Goal: Task Accomplishment & Management: Complete application form

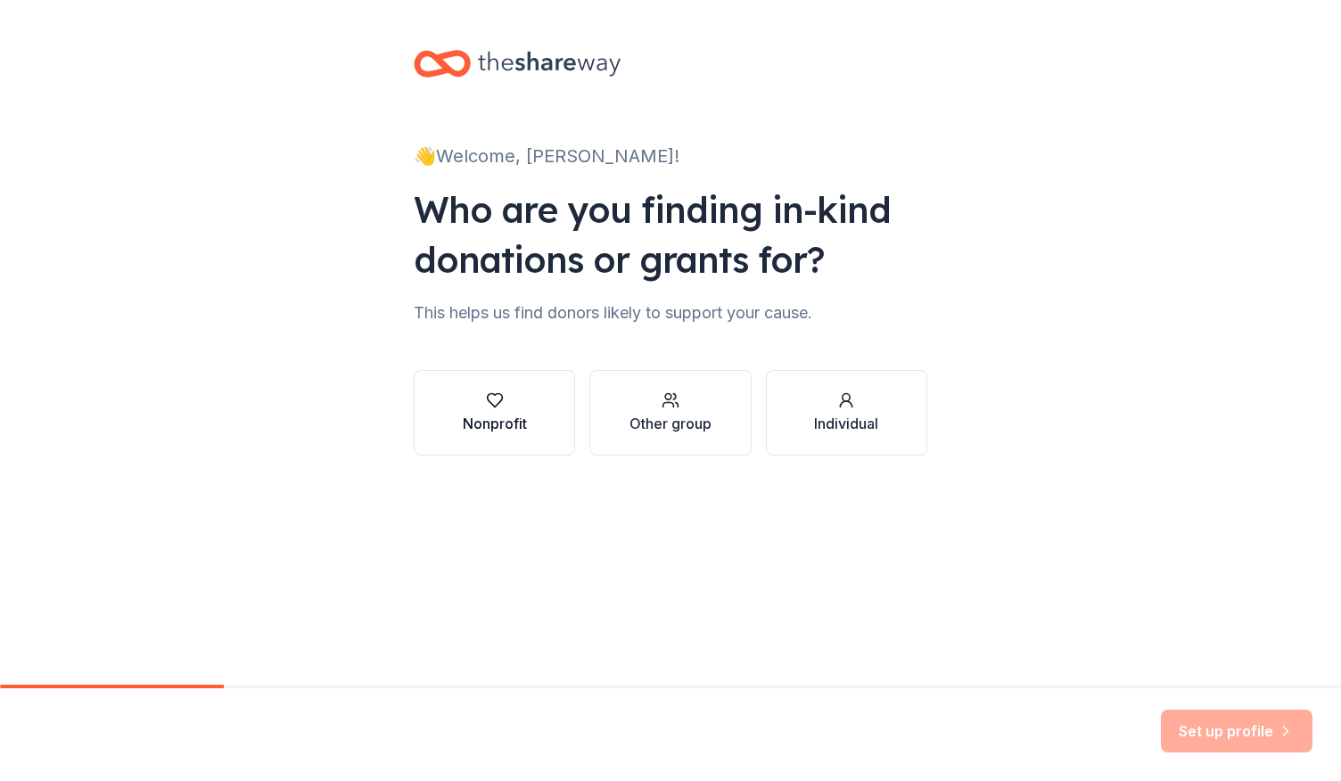
click at [517, 400] on div "button" at bounding box center [495, 400] width 64 height 18
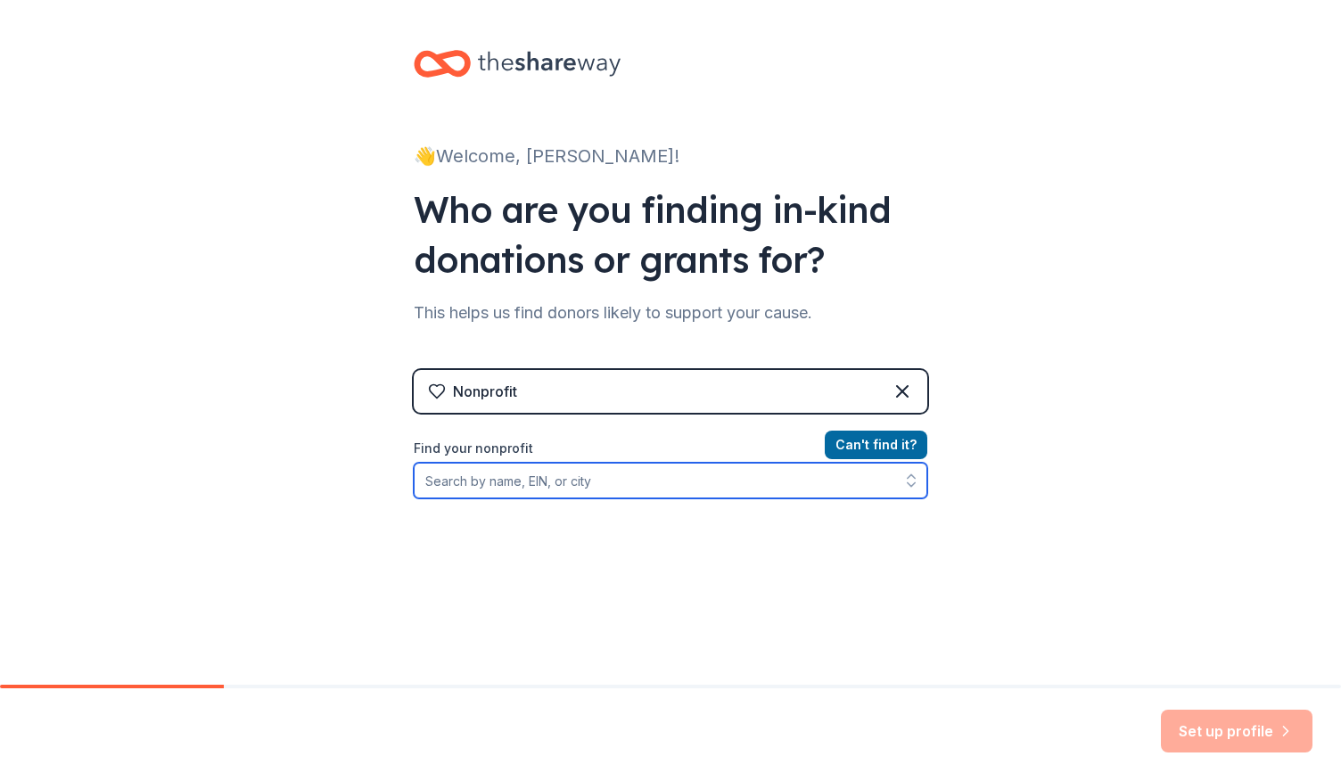
click at [716, 481] on input "Find your nonprofit" at bounding box center [671, 481] width 514 height 36
type input "university vision leadership"
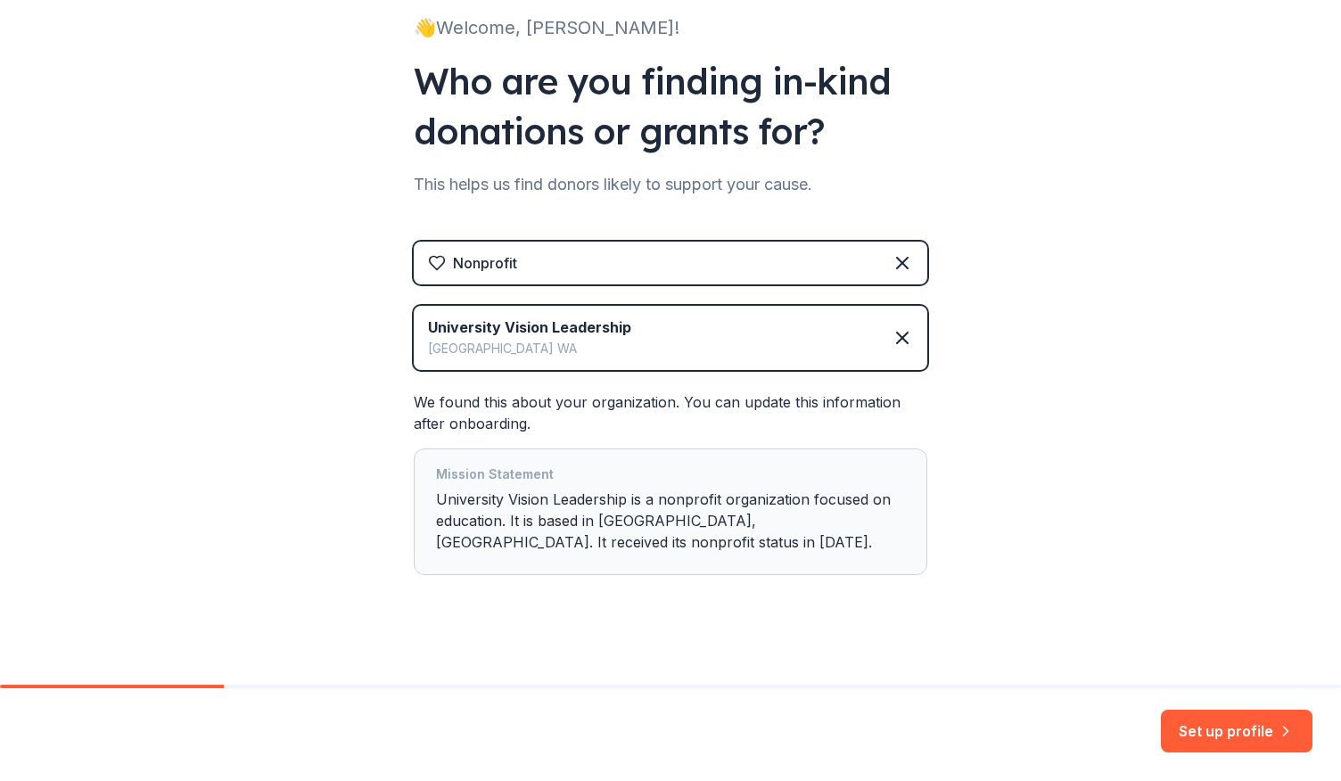
scroll to position [139, 0]
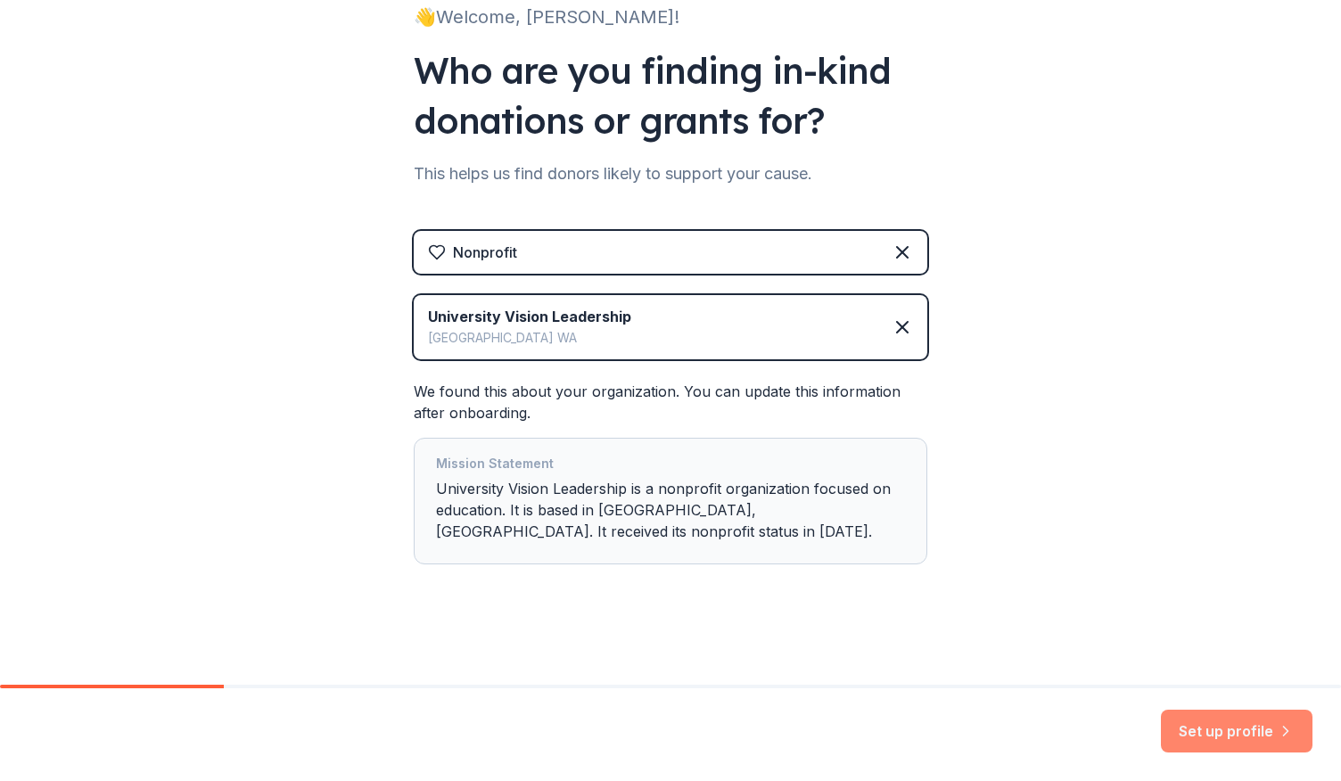
click at [1164, 723] on button "Set up profile" at bounding box center [1237, 731] width 152 height 43
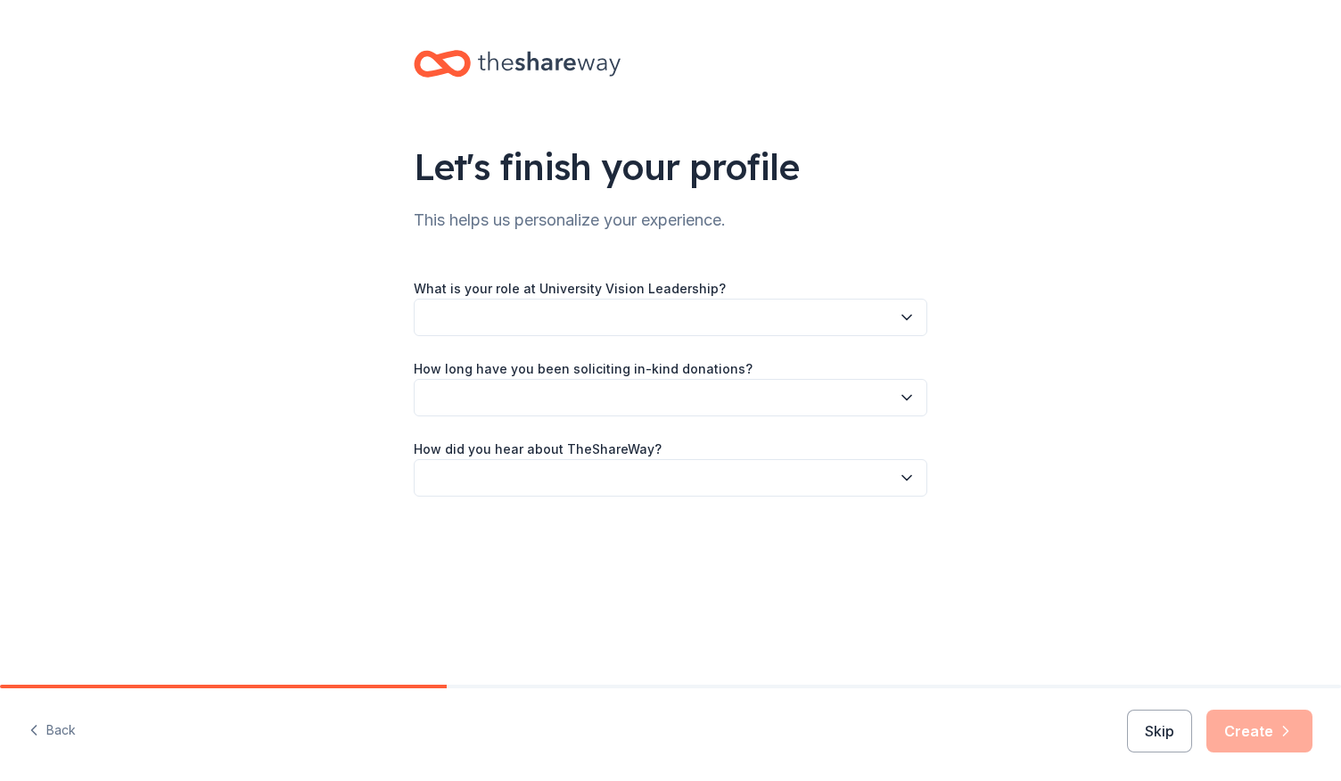
click at [765, 309] on button "button" at bounding box center [671, 317] width 514 height 37
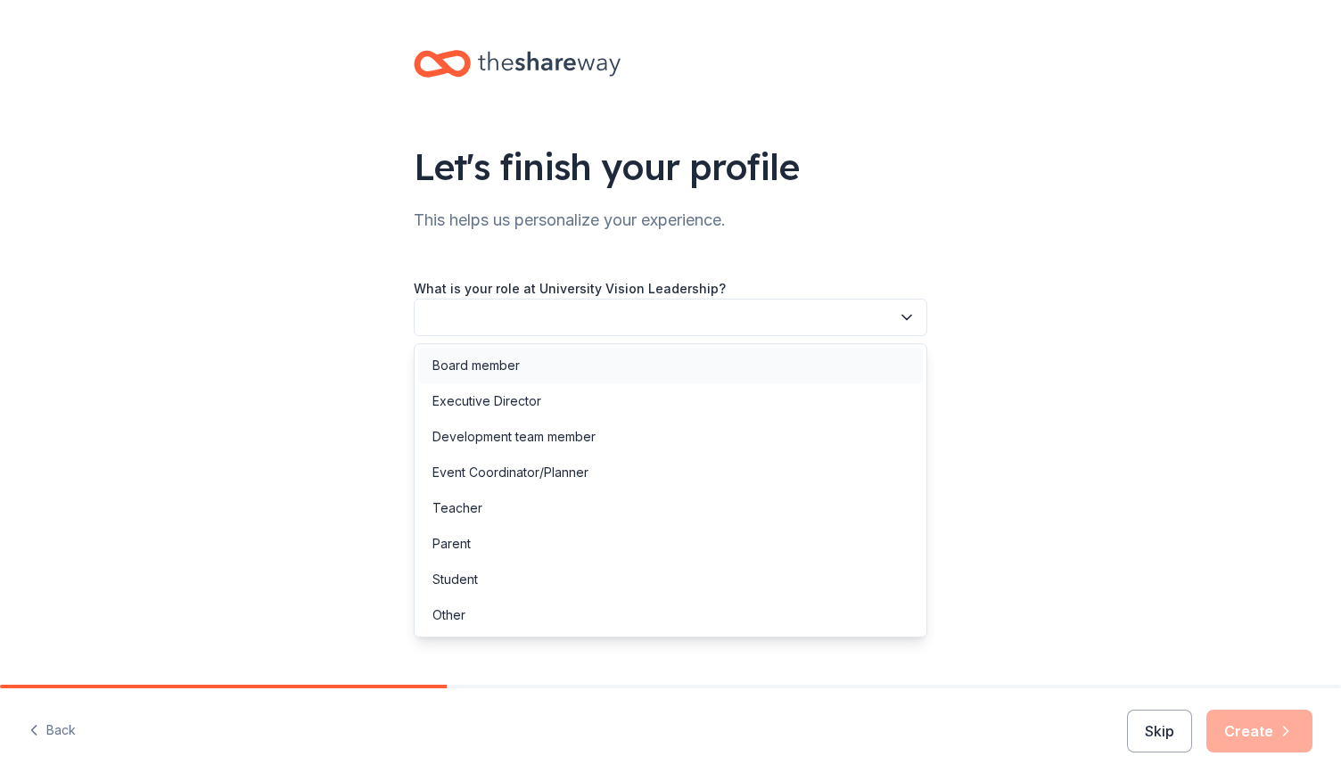
click at [617, 361] on div "Board member" at bounding box center [670, 366] width 505 height 36
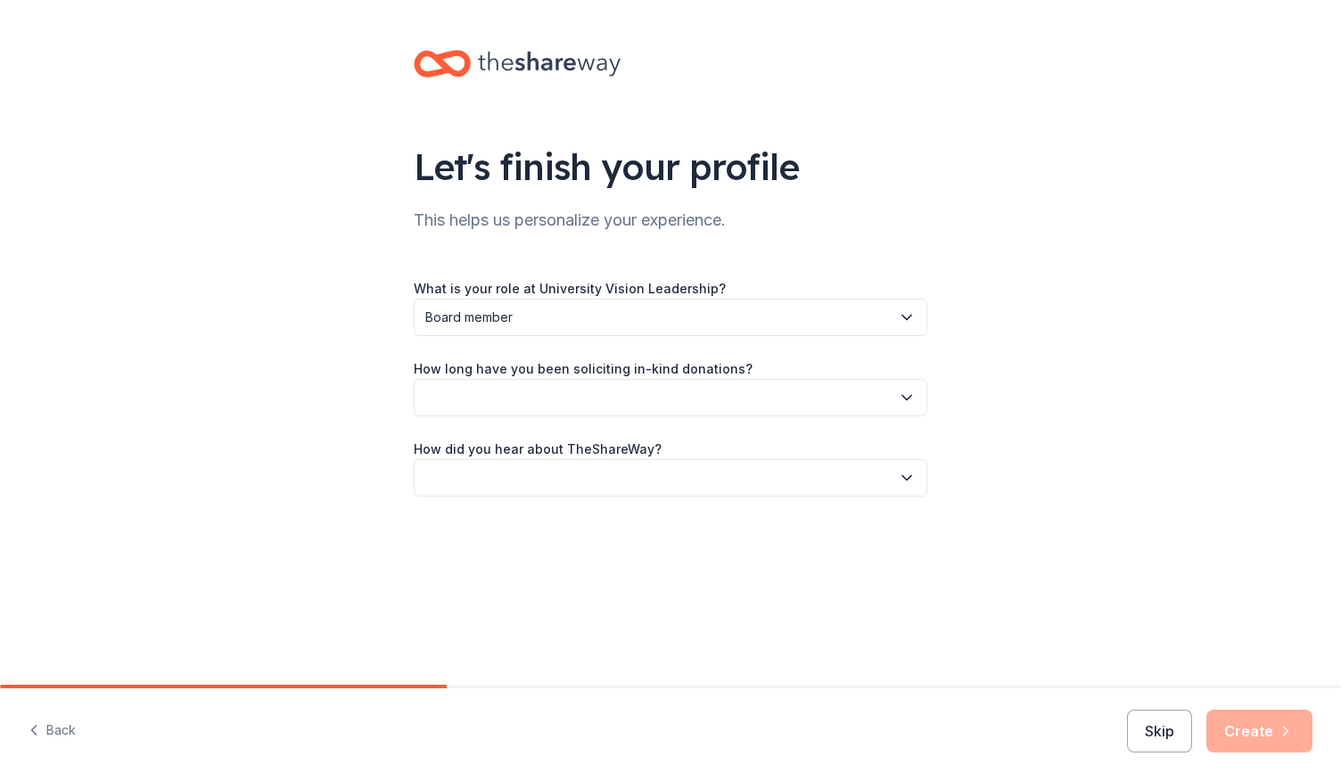
click at [571, 390] on button "button" at bounding box center [671, 397] width 514 height 37
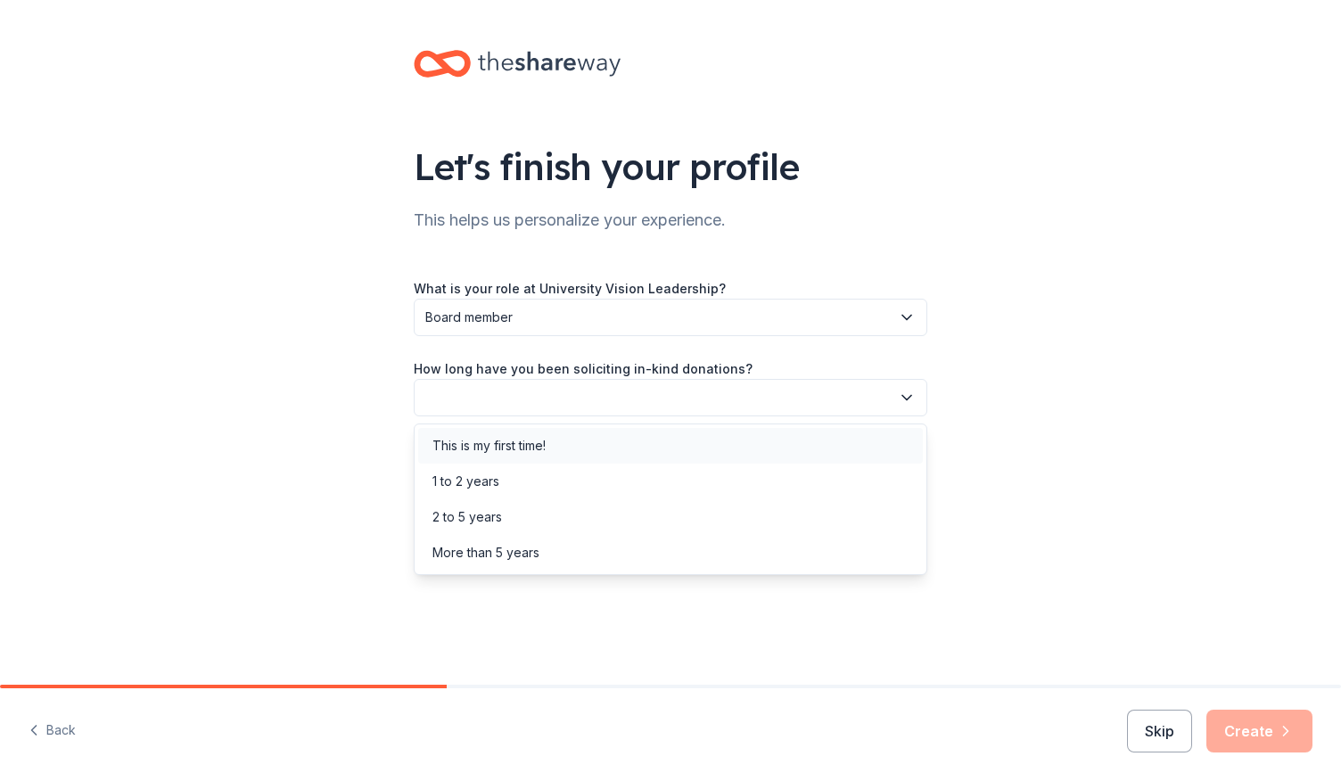
click at [519, 448] on div "This is my first time!" at bounding box center [488, 445] width 113 height 21
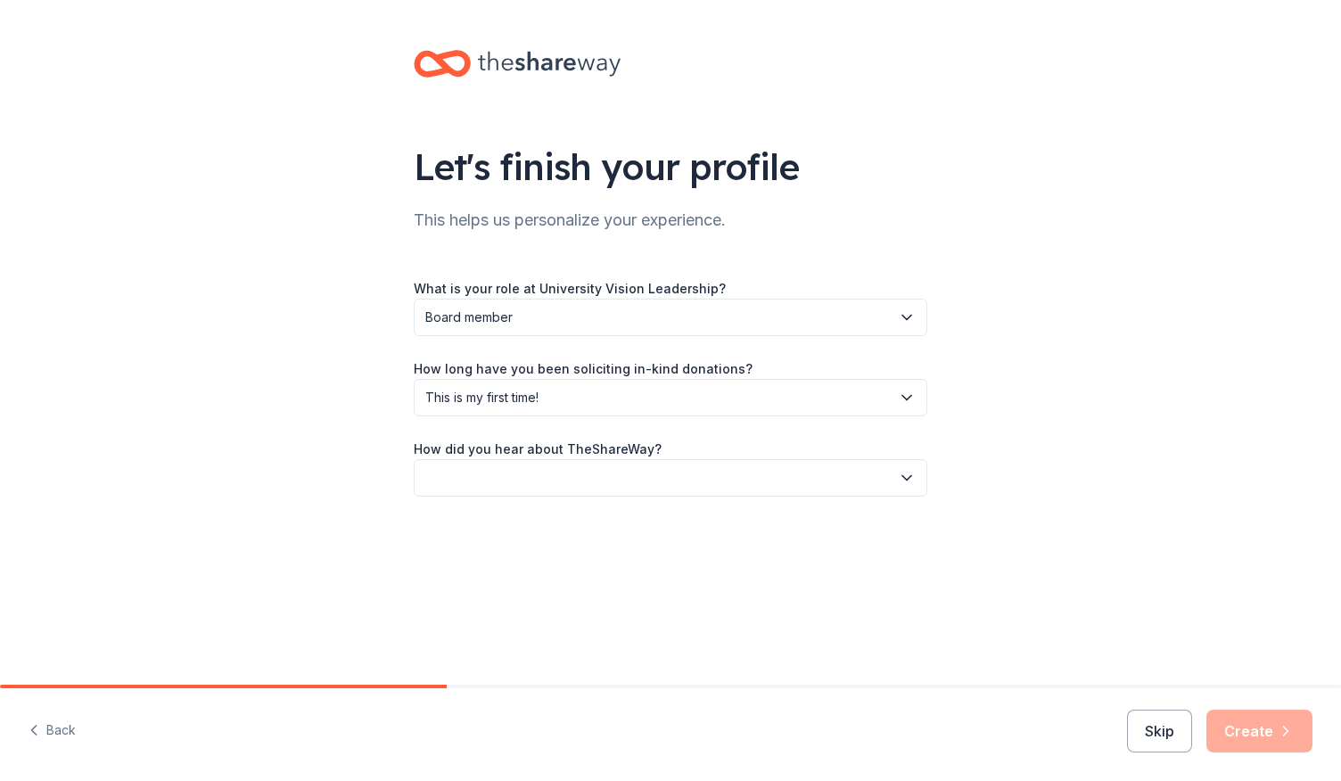
click at [519, 472] on button "button" at bounding box center [671, 477] width 514 height 37
click at [496, 571] on div "Online search" at bounding box center [472, 561] width 81 height 21
click at [1156, 748] on button "Skip" at bounding box center [1159, 731] width 65 height 43
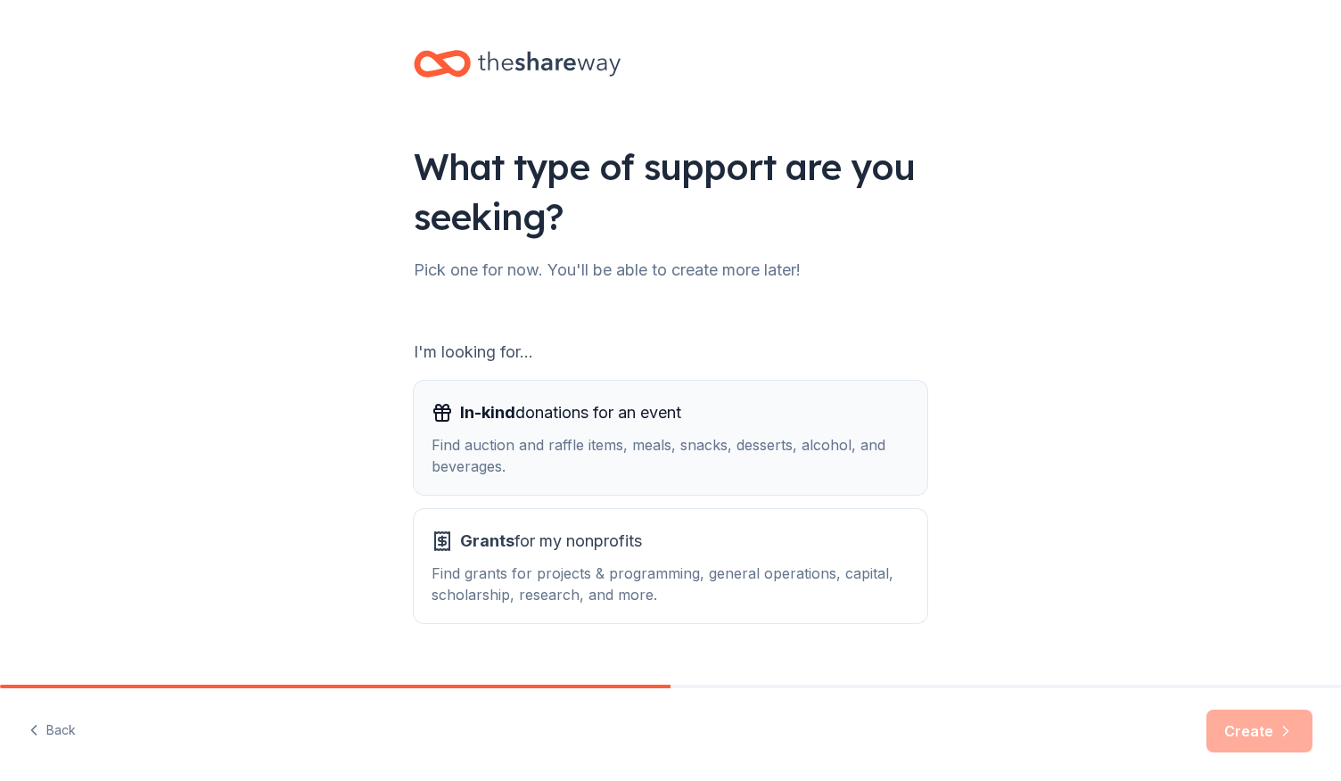
click at [831, 465] on div "Find auction and raffle items, meals, snacks, desserts, alcohol, and beverages." at bounding box center [671, 455] width 478 height 43
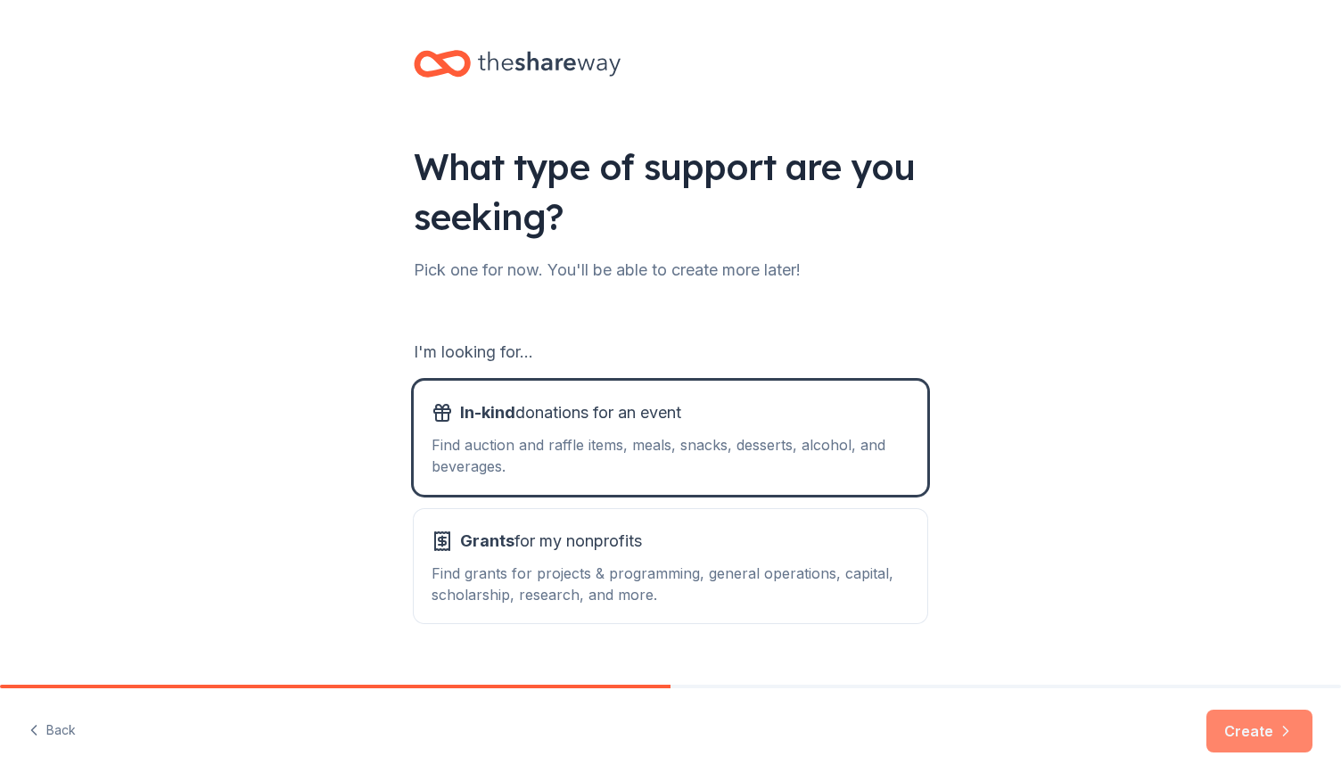
click at [1230, 750] on button "Create" at bounding box center [1259, 731] width 106 height 43
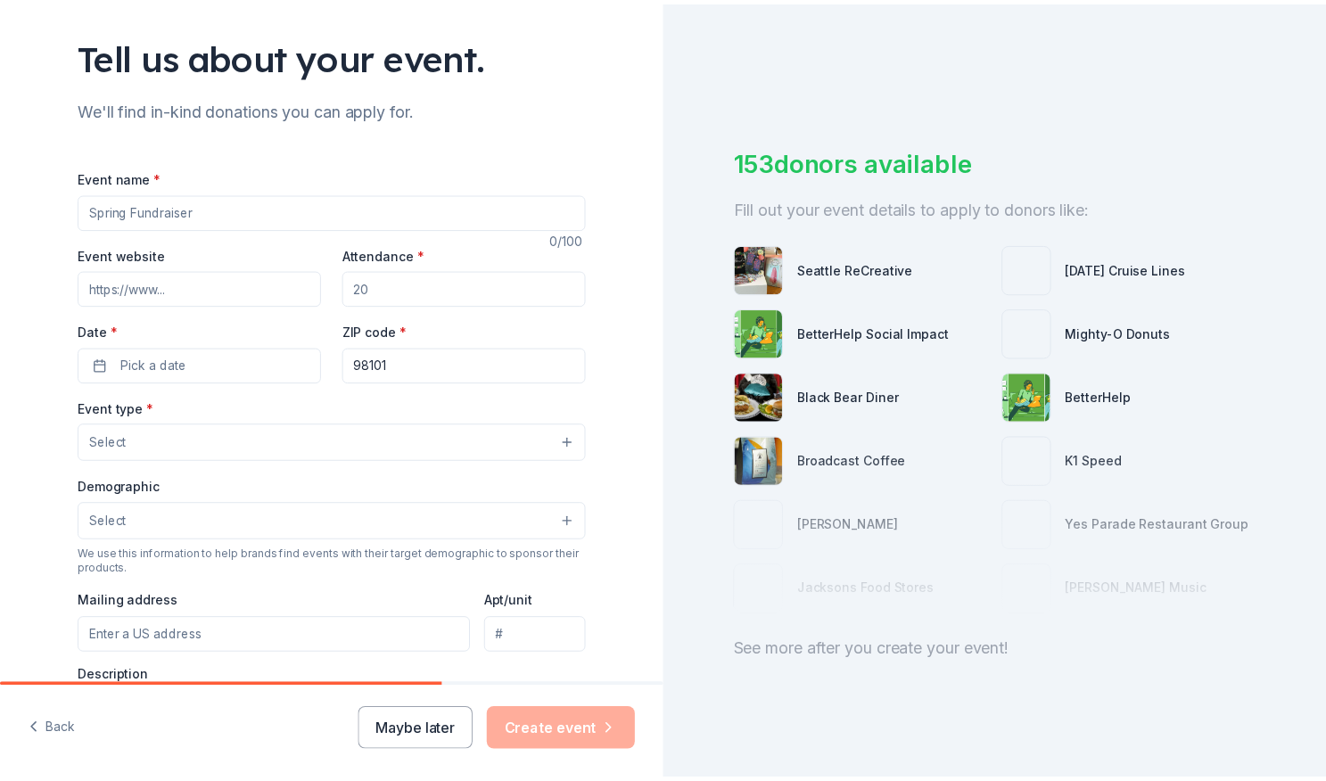
scroll to position [112, 0]
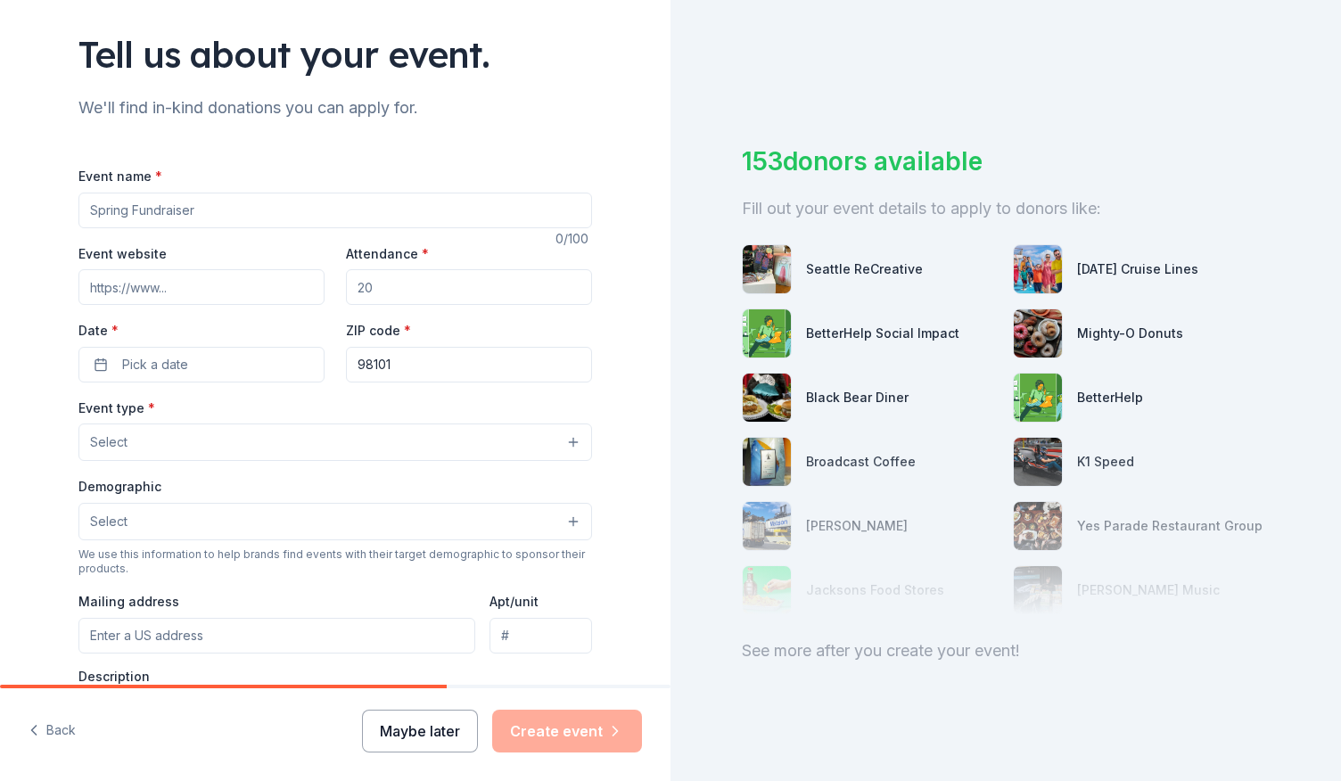
click at [418, 727] on button "Maybe later" at bounding box center [420, 731] width 116 height 43
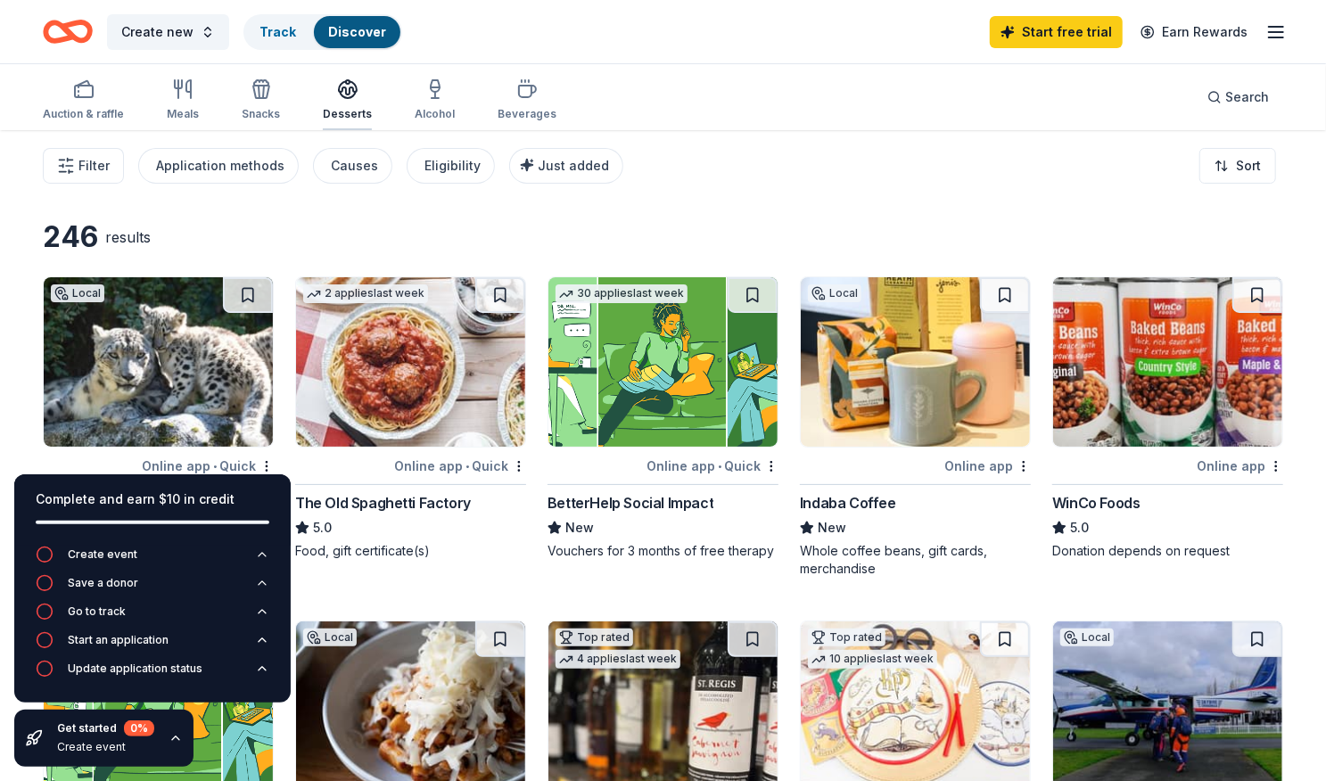
click at [341, 104] on div "Desserts" at bounding box center [347, 99] width 49 height 43
